Goal: Find specific page/section: Find specific page/section

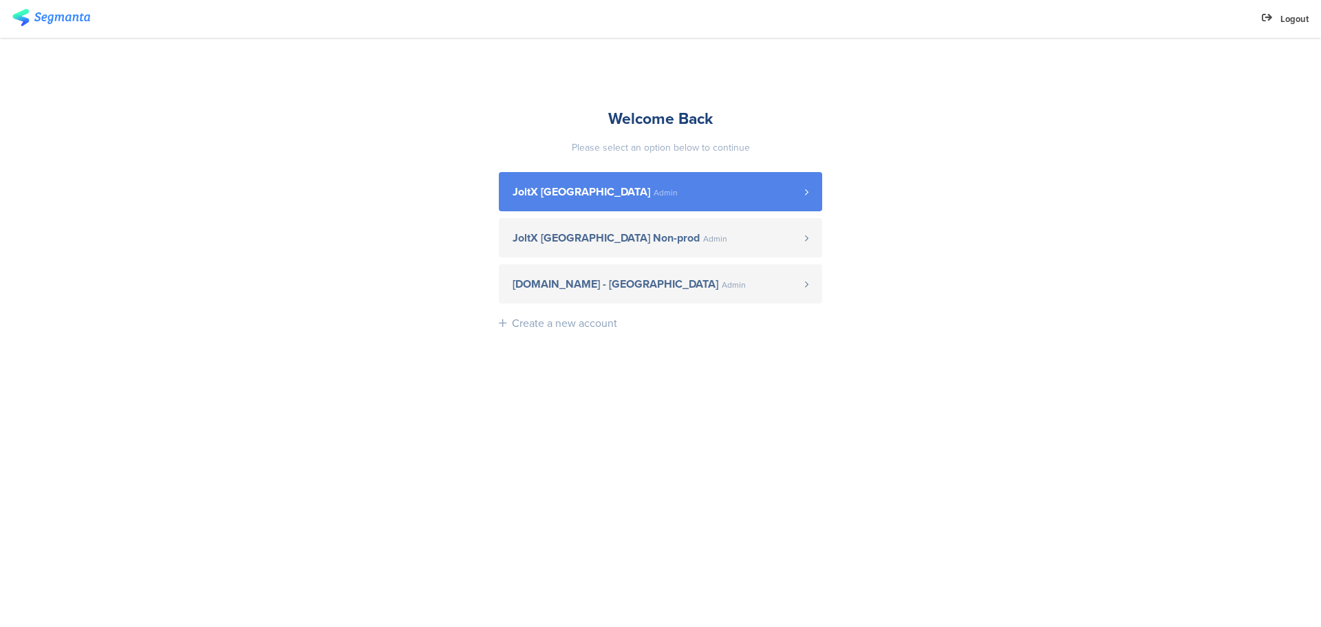
click at [572, 202] on link "JoltX Greece Admin" at bounding box center [660, 191] width 323 height 39
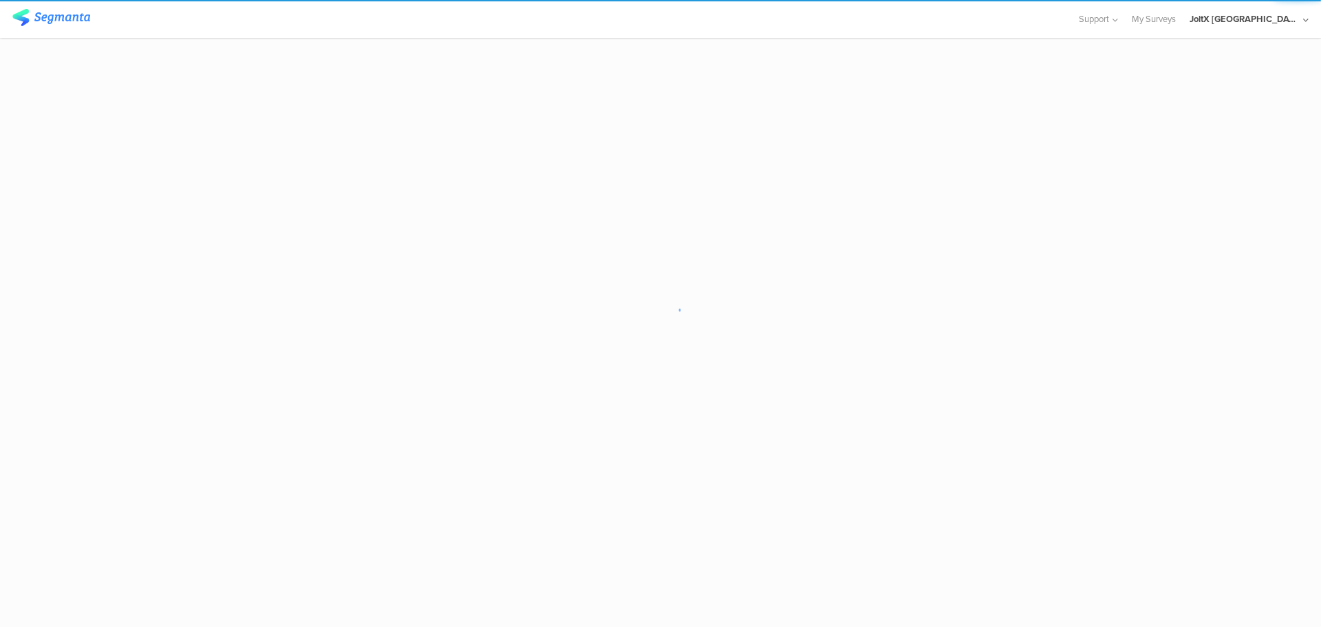
click at [1288, 17] on div "JoltX [GEOGRAPHIC_DATA]" at bounding box center [1244, 18] width 110 height 13
